Goal: Task Accomplishment & Management: Use online tool/utility

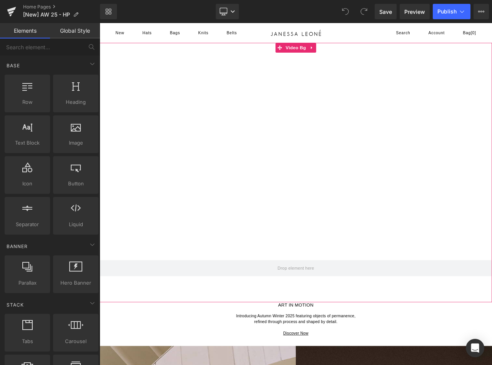
click at [327, 183] on div at bounding box center [333, 201] width 466 height 308
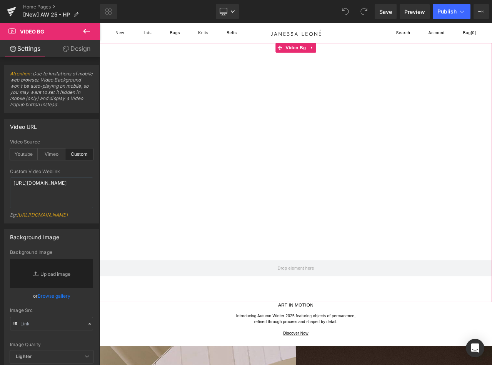
click at [349, 207] on div at bounding box center [333, 201] width 466 height 308
click at [34, 189] on textarea "[URL][DOMAIN_NAME]" at bounding box center [51, 192] width 83 height 31
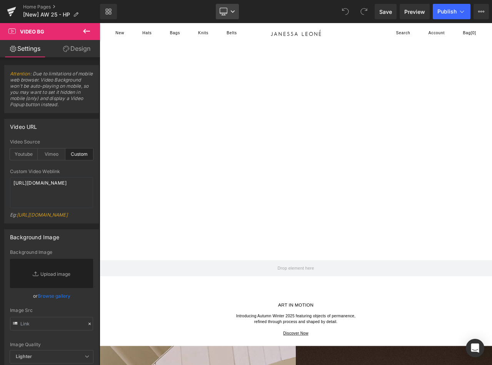
click at [224, 12] on icon at bounding box center [224, 12] width 8 height 8
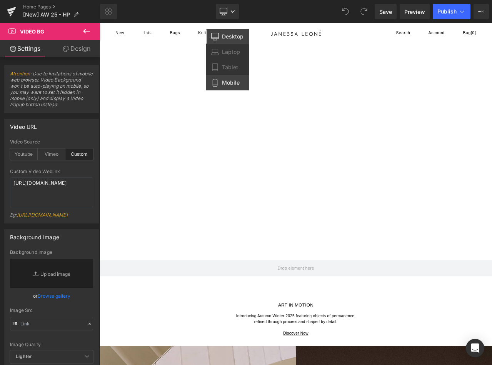
click at [225, 83] on span "Mobile" at bounding box center [231, 82] width 18 height 7
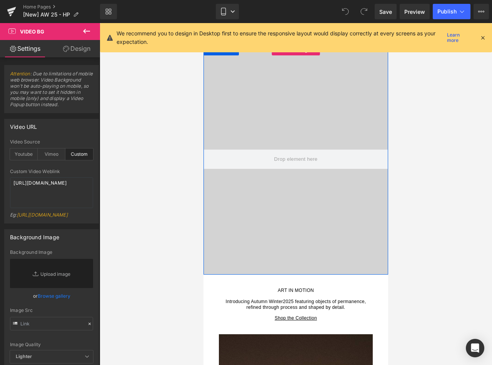
click at [273, 126] on div at bounding box center [296, 159] width 185 height 231
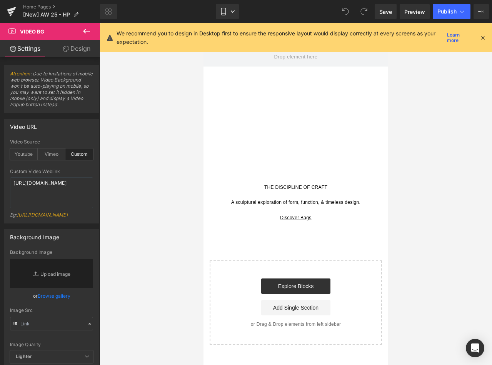
scroll to position [647, 0]
click at [273, 126] on div at bounding box center [296, 56] width 185 height 231
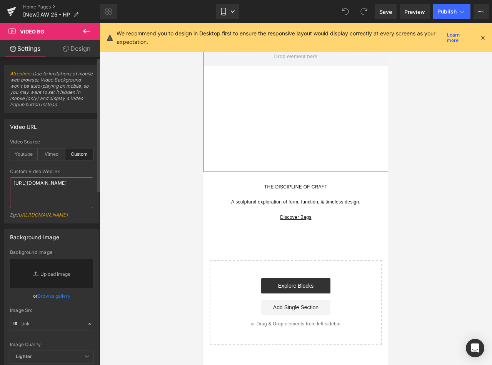
click at [43, 187] on textarea "[URL][DOMAIN_NAME]" at bounding box center [51, 192] width 83 height 31
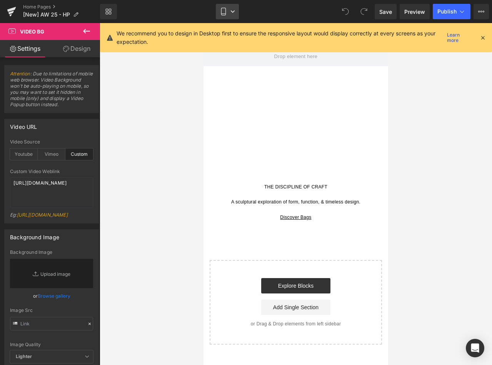
click at [234, 5] on link "Mobile" at bounding box center [227, 11] width 23 height 15
click at [483, 35] on icon at bounding box center [483, 37] width 7 height 7
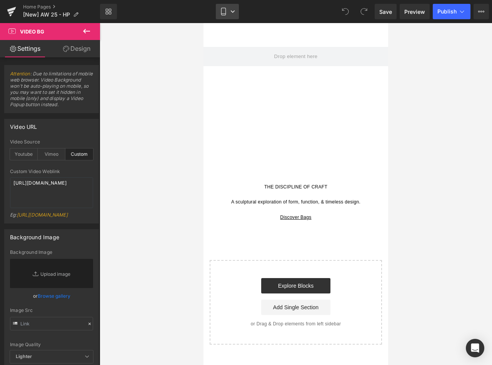
click at [221, 18] on link "Mobile" at bounding box center [227, 11] width 23 height 15
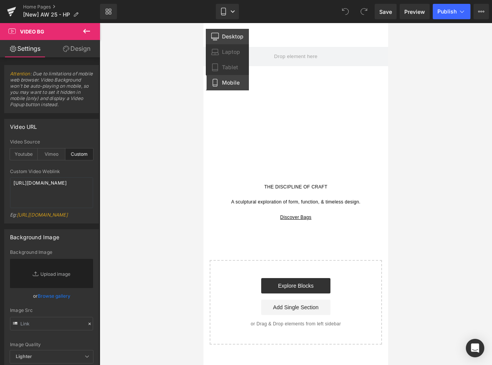
click at [224, 36] on span "Desktop" at bounding box center [233, 36] width 22 height 7
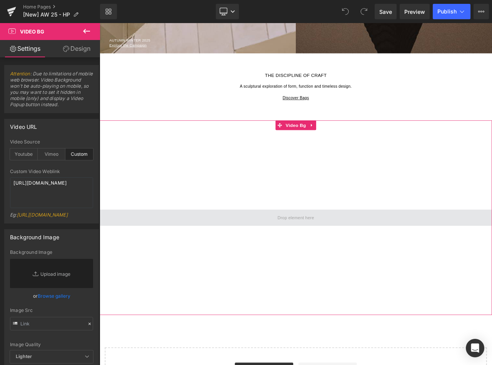
scroll to position [764, 0]
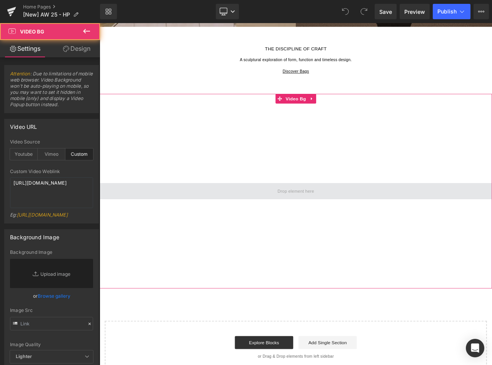
click at [261, 248] on div at bounding box center [333, 222] width 466 height 231
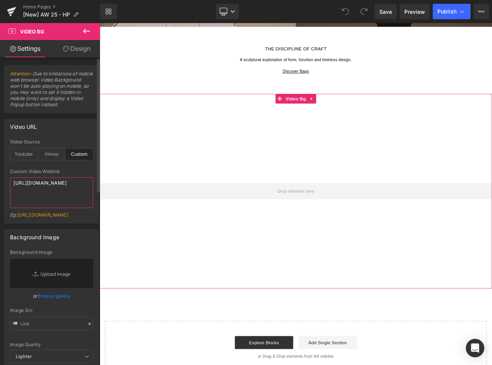
click at [59, 193] on textarea "[URL][DOMAIN_NAME]" at bounding box center [51, 192] width 83 height 31
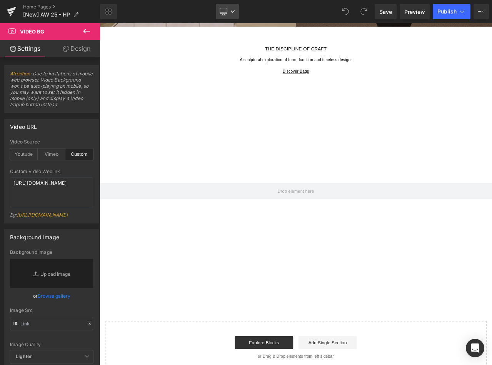
click at [230, 15] on link "Desktop" at bounding box center [227, 11] width 23 height 15
